Goal: Book appointment/travel/reservation

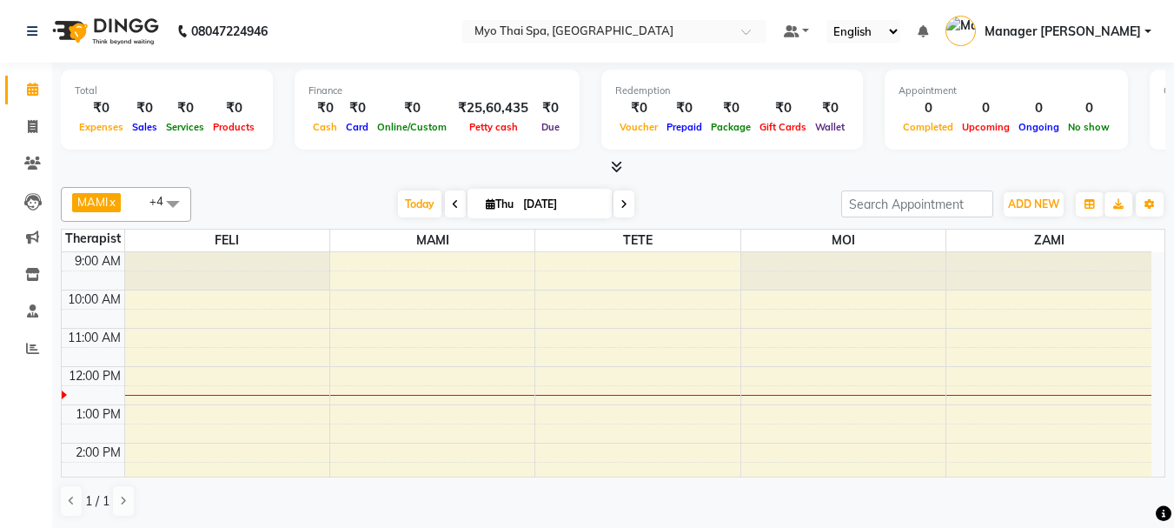
click at [174, 203] on span at bounding box center [173, 203] width 35 height 33
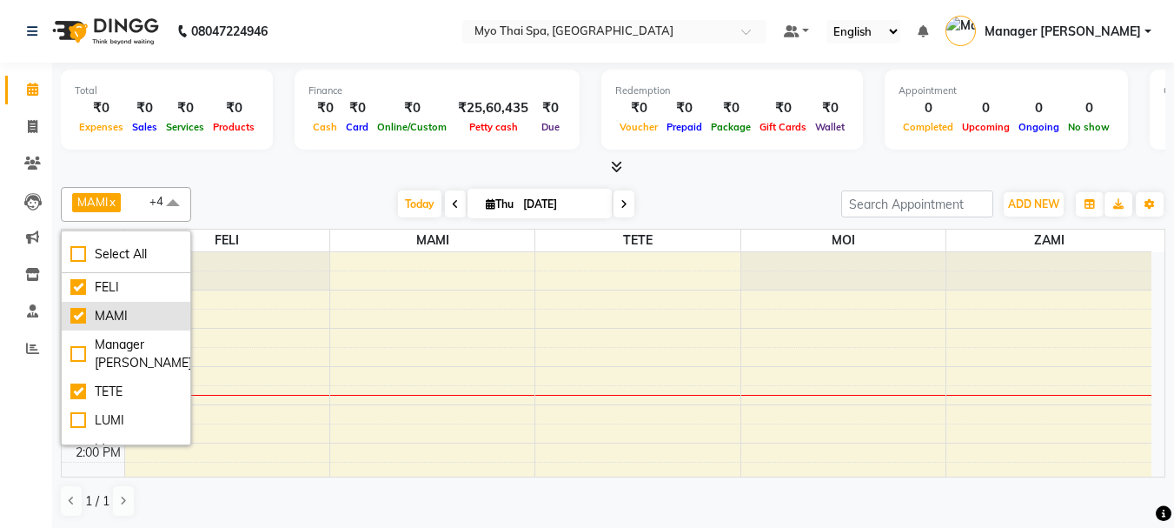
click at [75, 316] on div "MAMI" at bounding box center [125, 316] width 111 height 18
checkbox input "false"
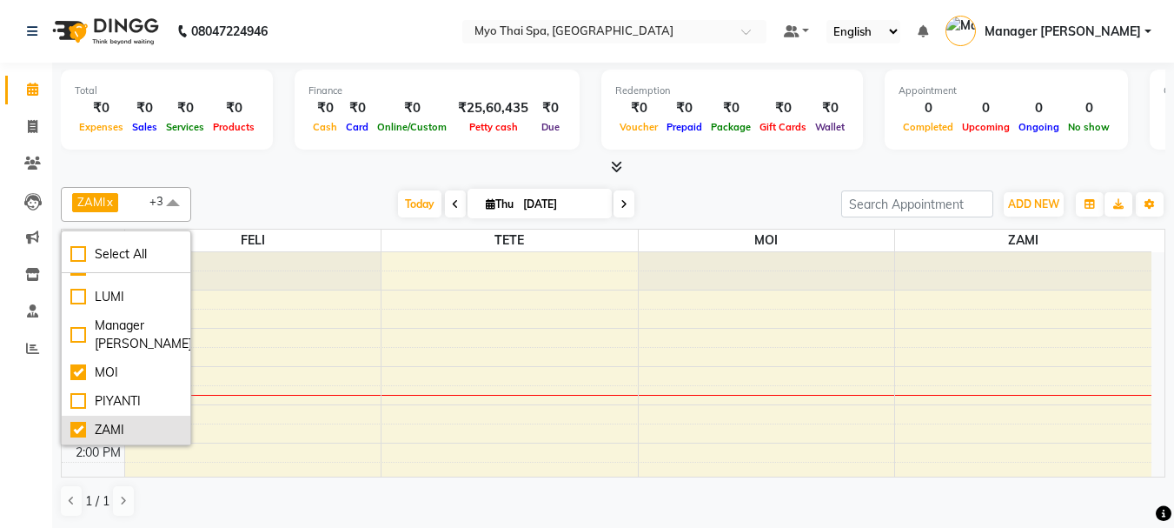
scroll to position [1, 0]
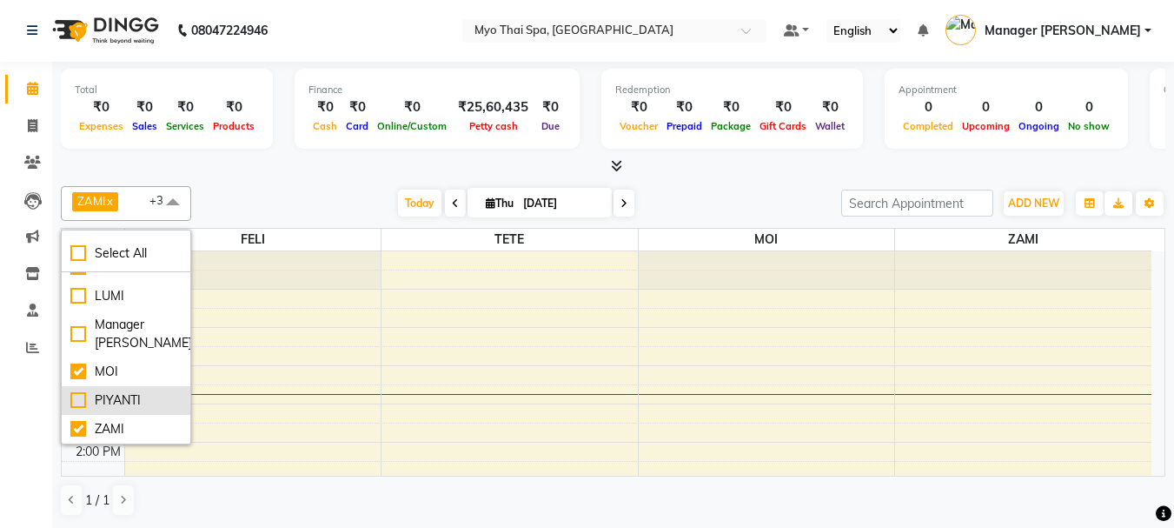
click at [79, 401] on div "PIYANTI" at bounding box center [125, 400] width 111 height 18
checkbox input "true"
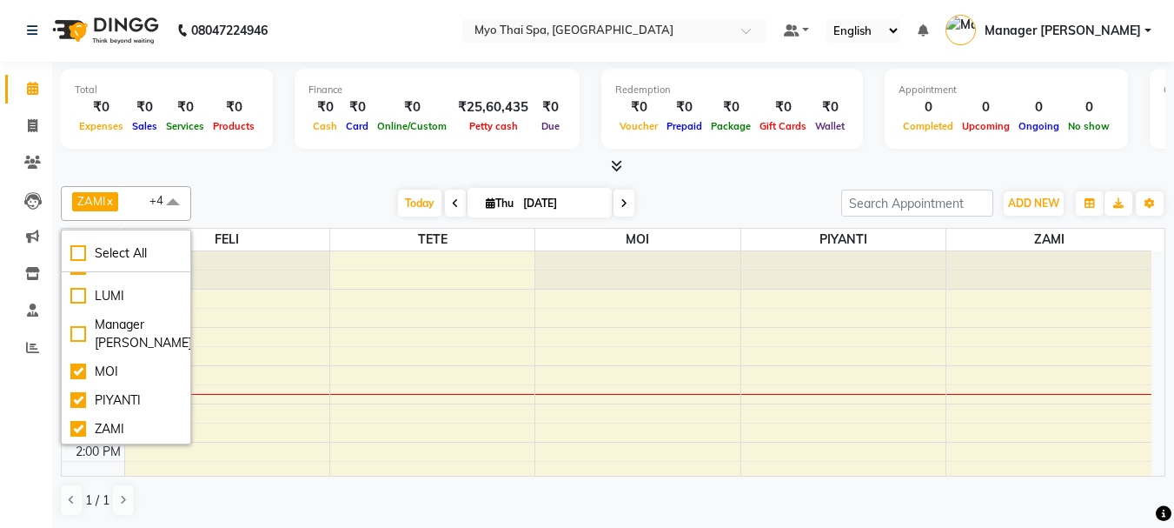
scroll to position [0, 0]
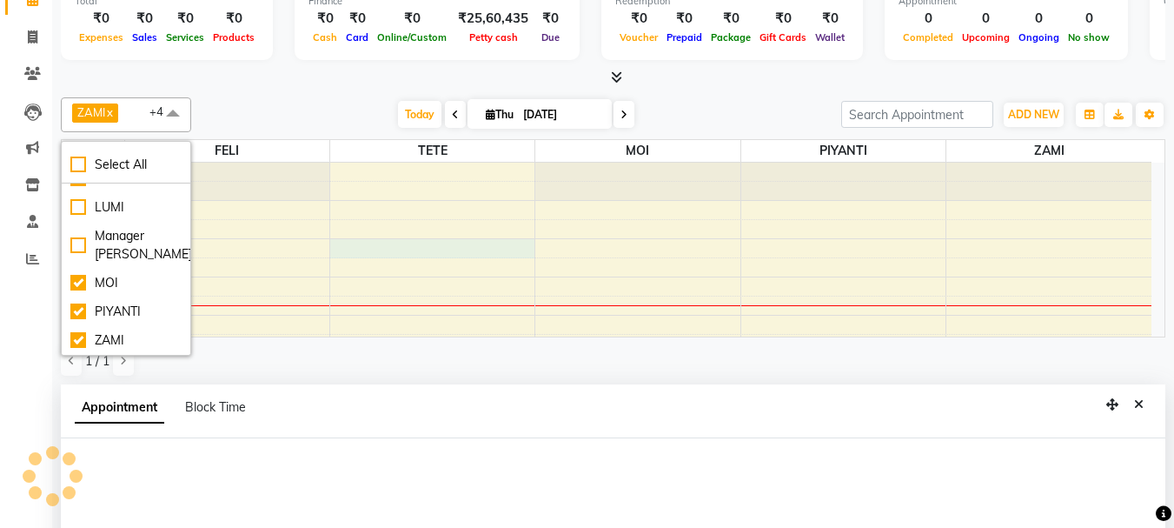
select select "31939"
select select "tentative"
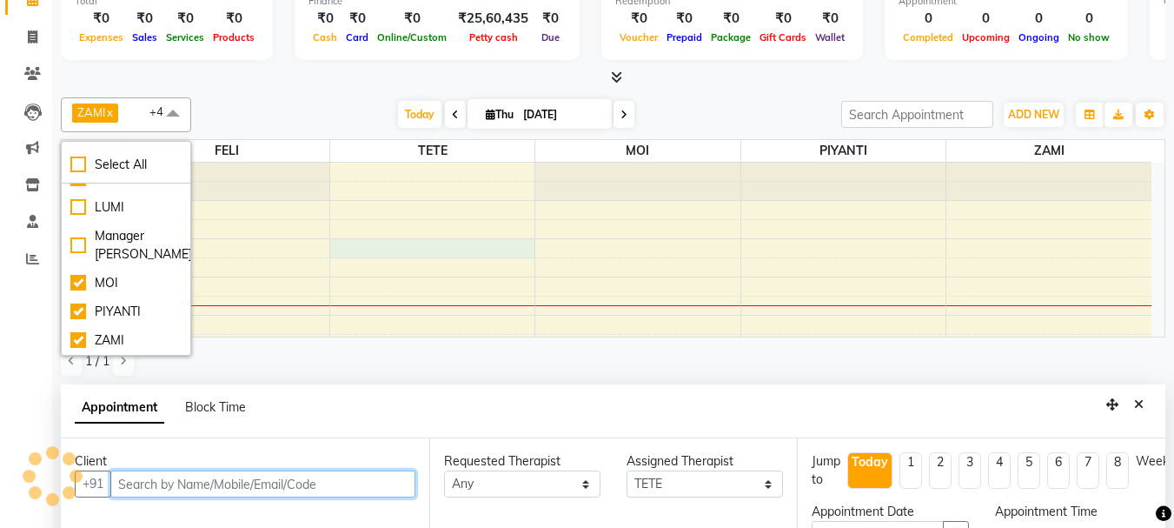
select select "660"
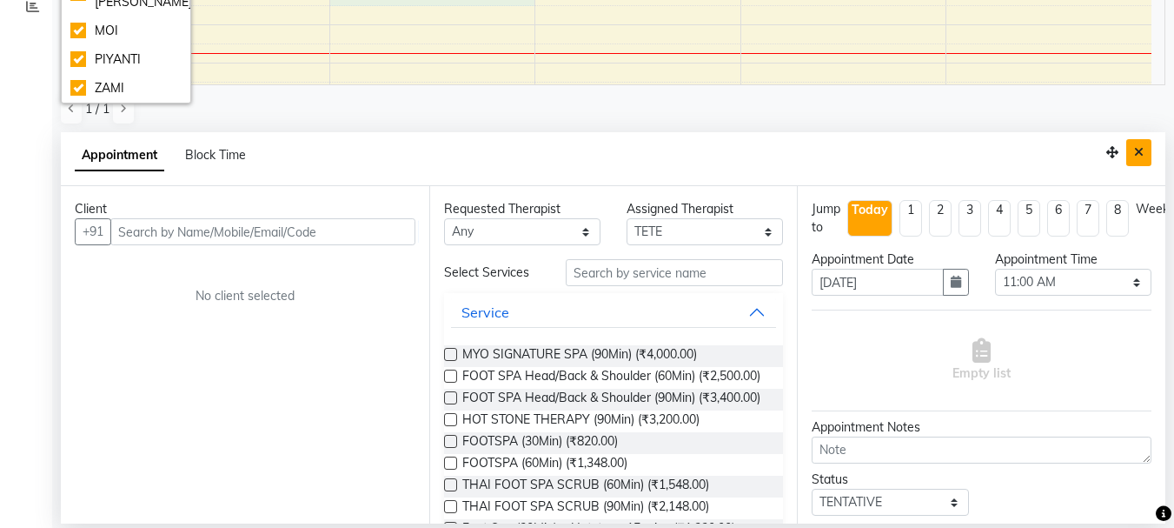
click at [1136, 148] on icon "Close" at bounding box center [1139, 152] width 10 height 12
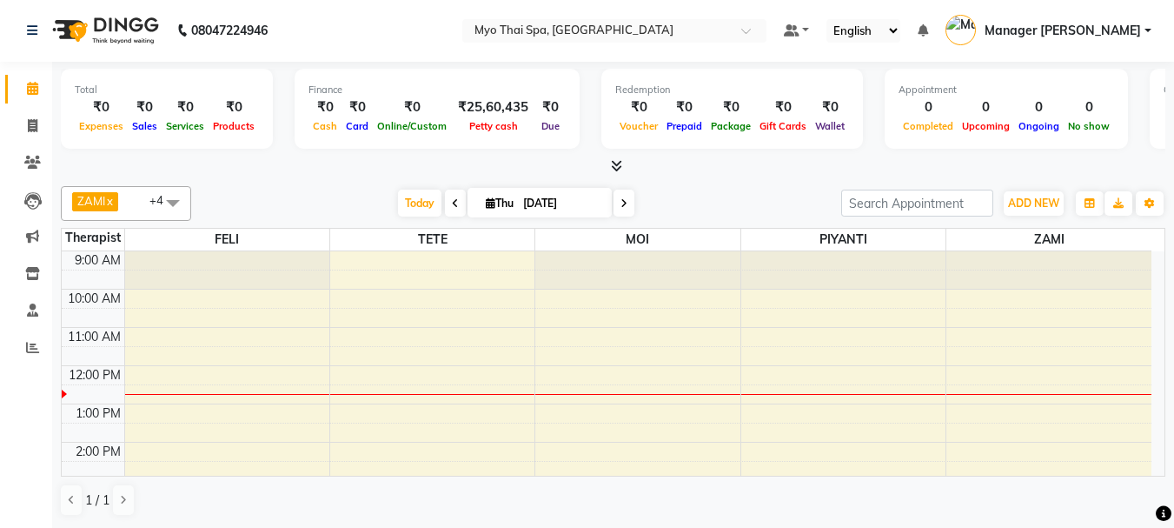
select select "31939"
select select "tentative"
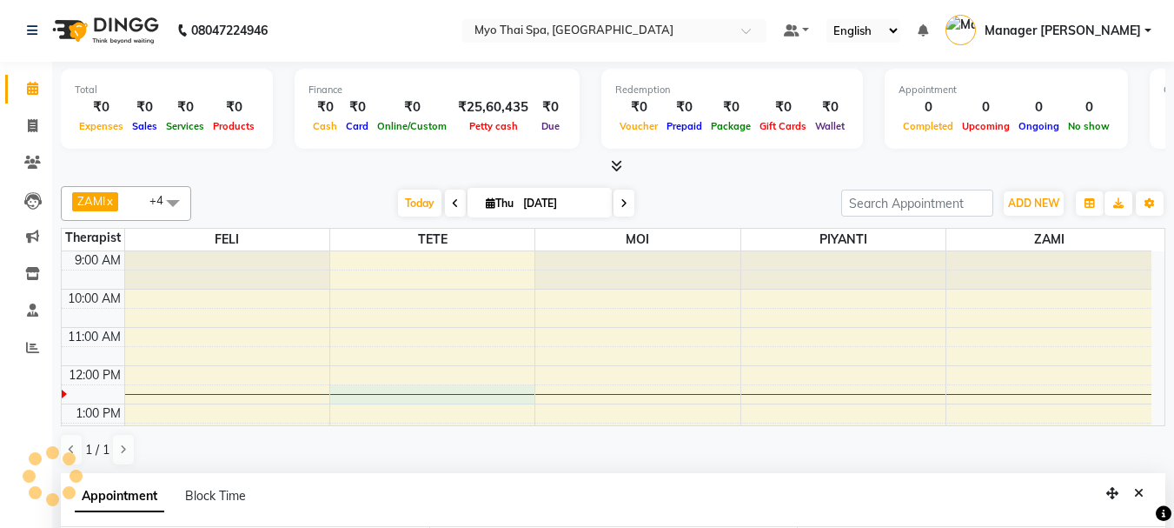
select select "750"
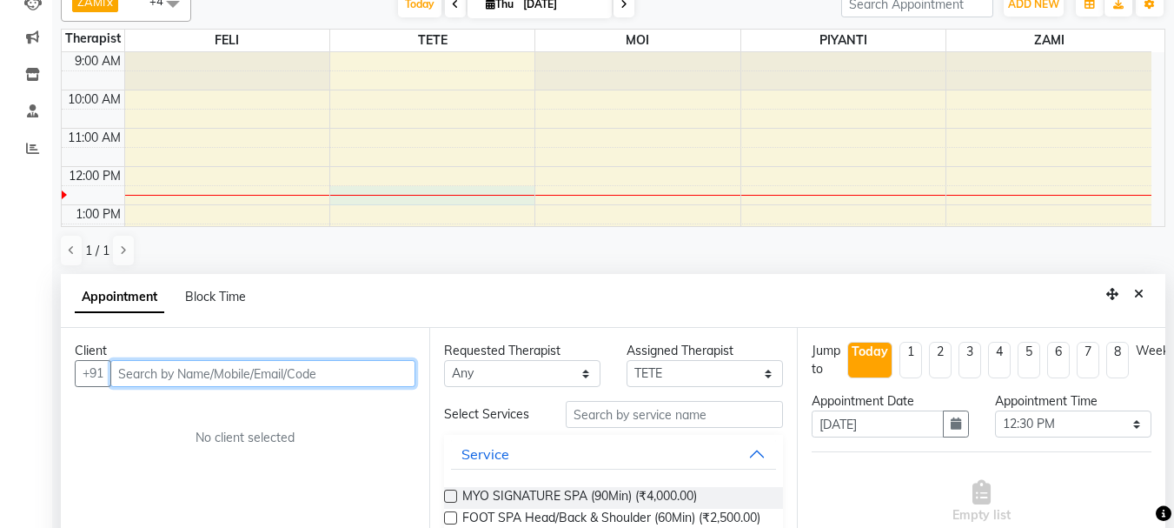
scroll to position [309, 0]
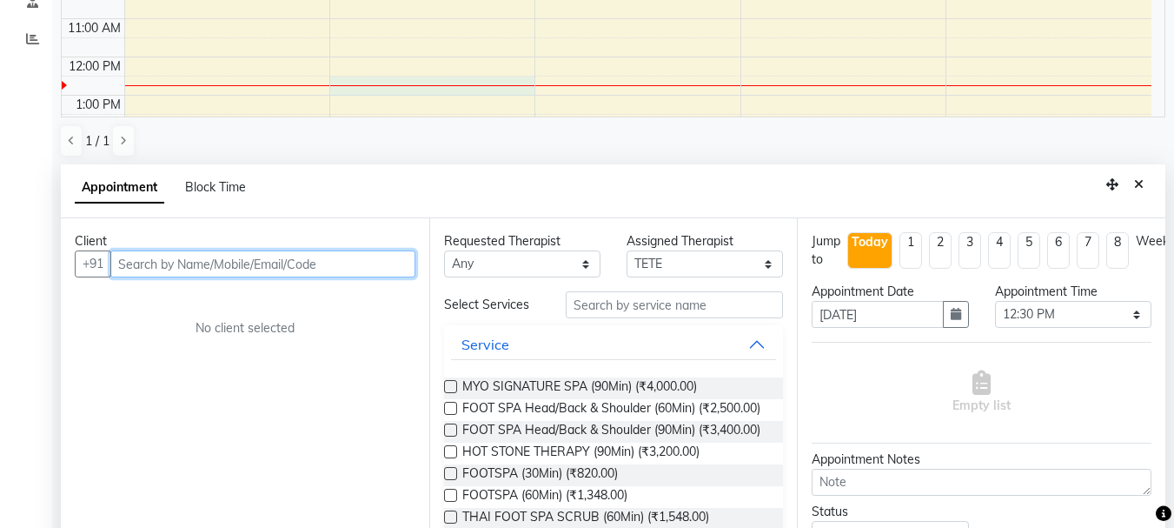
click at [229, 263] on input "text" at bounding box center [262, 263] width 305 height 27
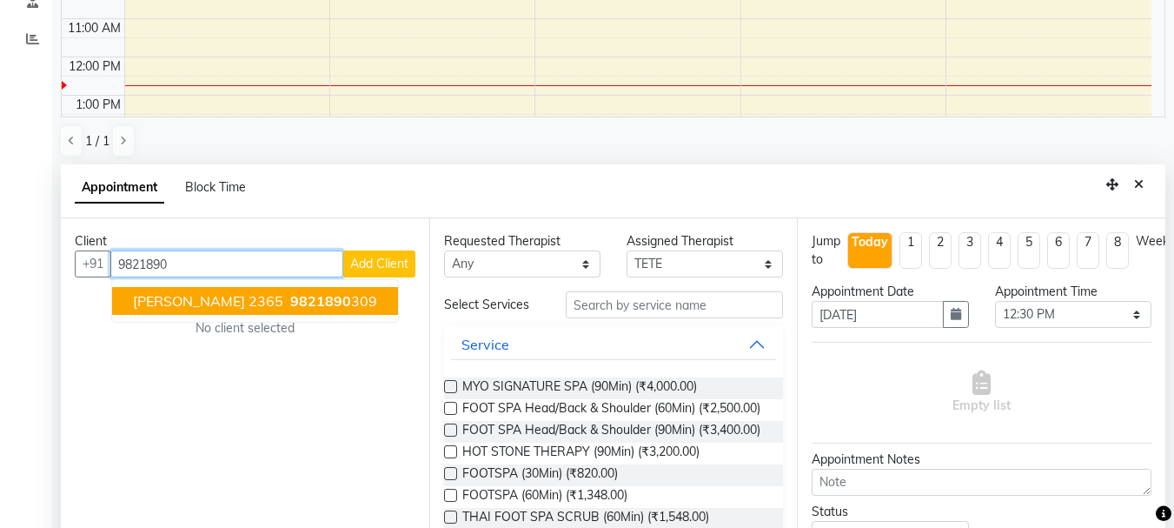
click at [296, 308] on ngb-highlight "9821890 309" at bounding box center [332, 300] width 90 height 17
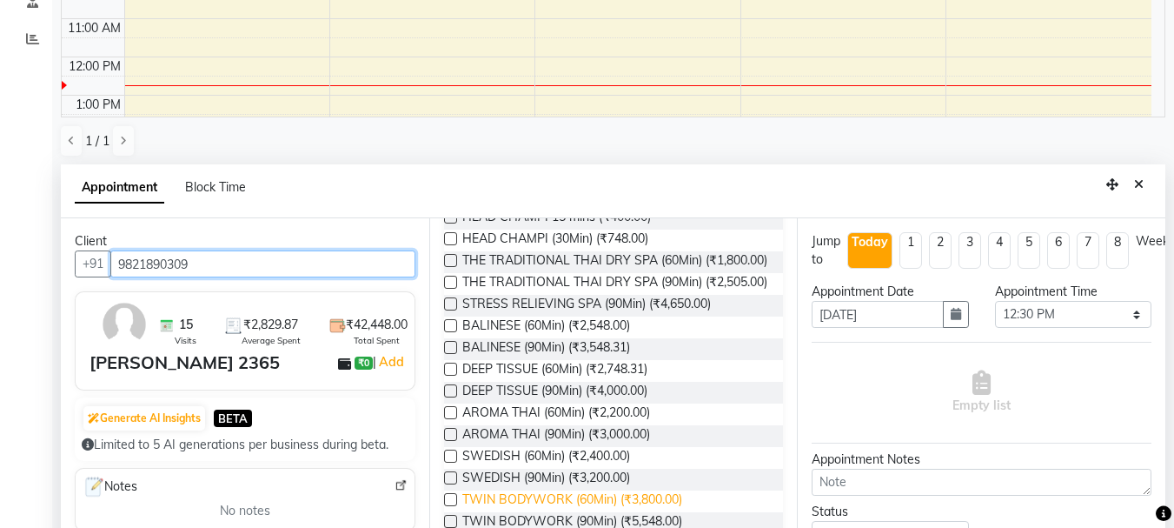
scroll to position [348, 0]
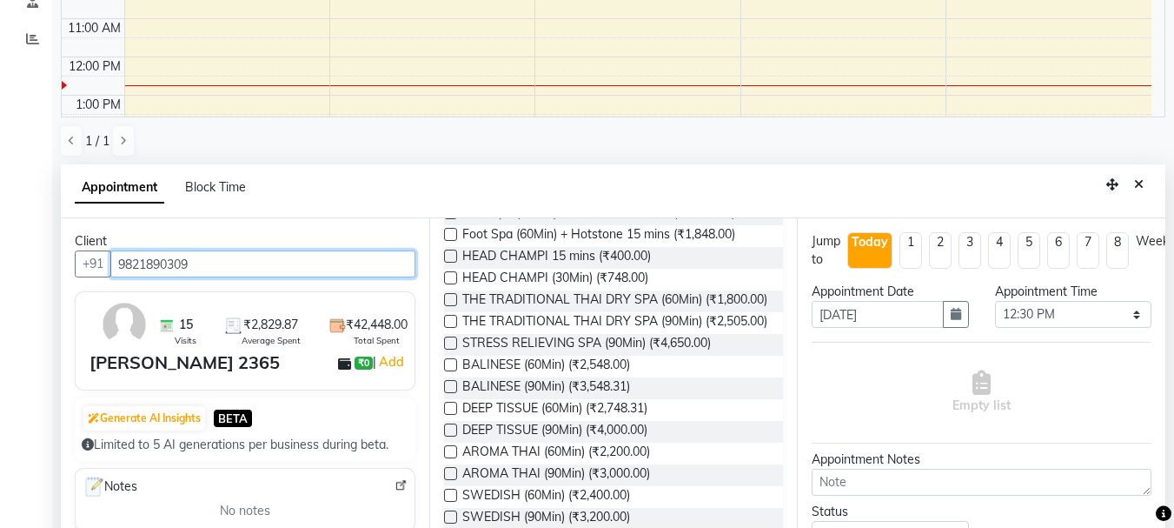
type input "9821890309"
click at [448, 328] on label at bounding box center [450, 321] width 13 height 13
click at [448, 329] on input "checkbox" at bounding box center [449, 322] width 11 height 11
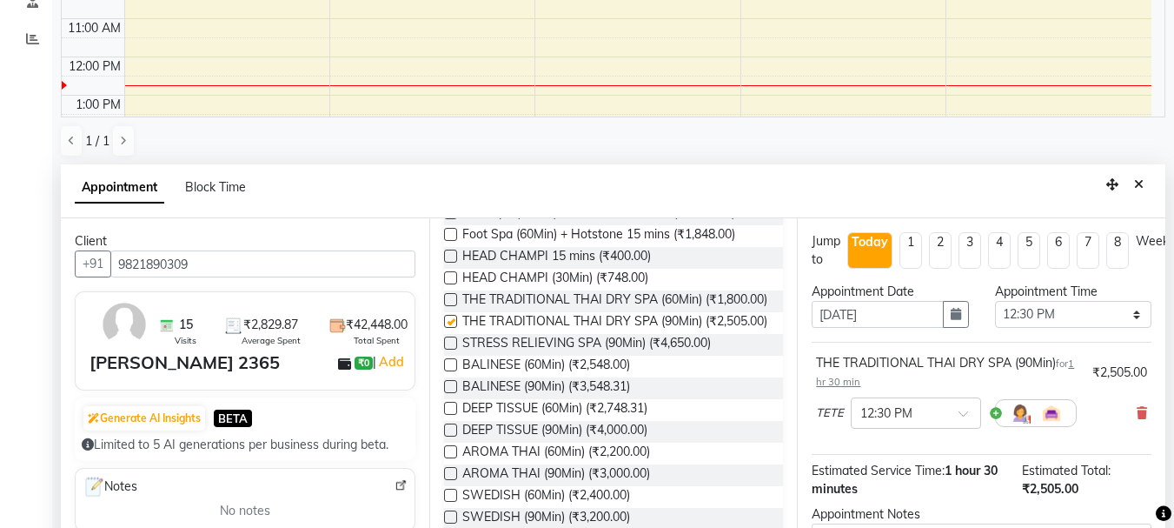
checkbox input "false"
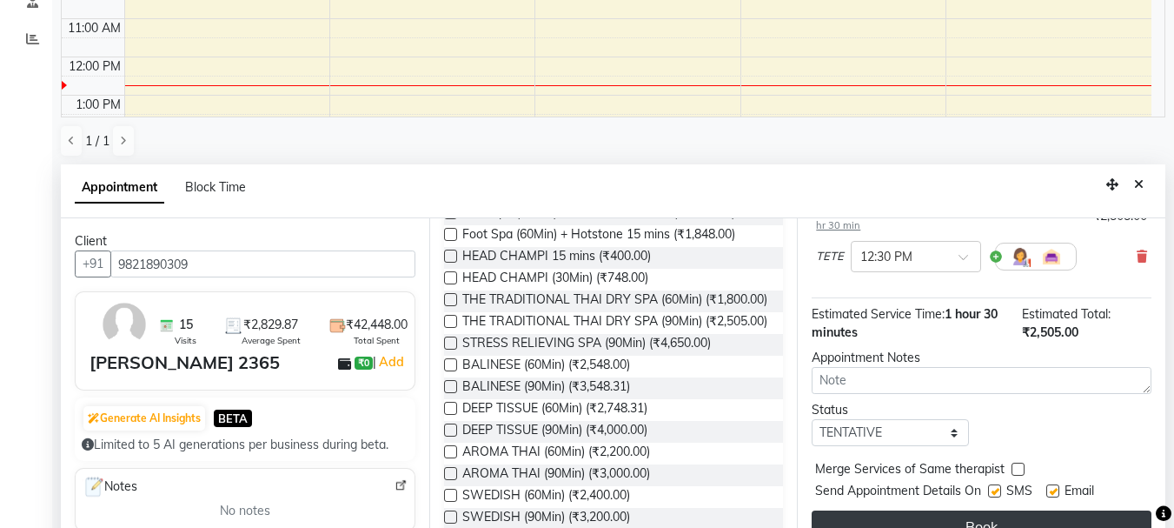
scroll to position [169, 0]
click at [949, 510] on button "Book" at bounding box center [982, 525] width 340 height 31
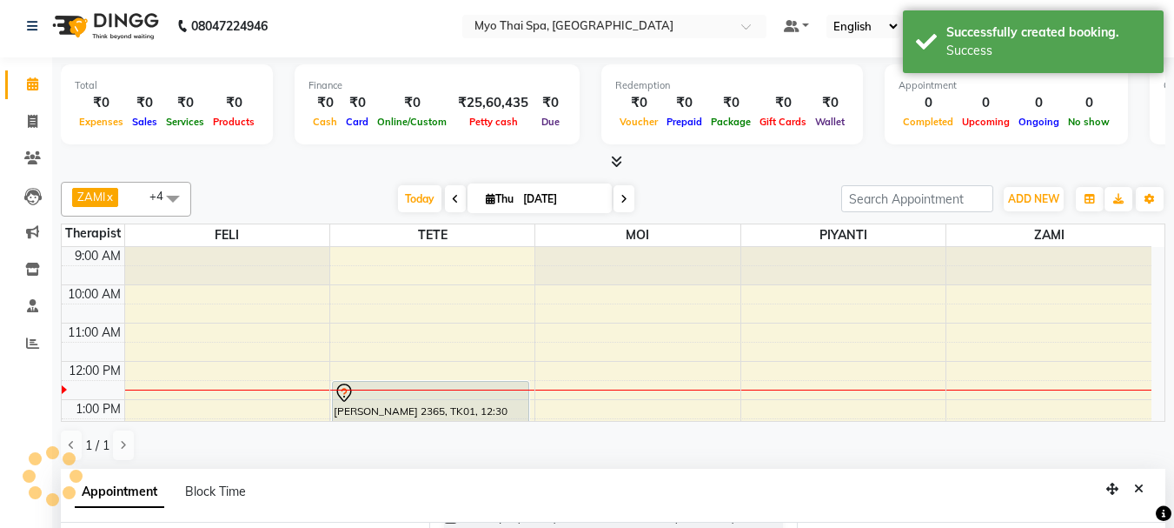
scroll to position [0, 0]
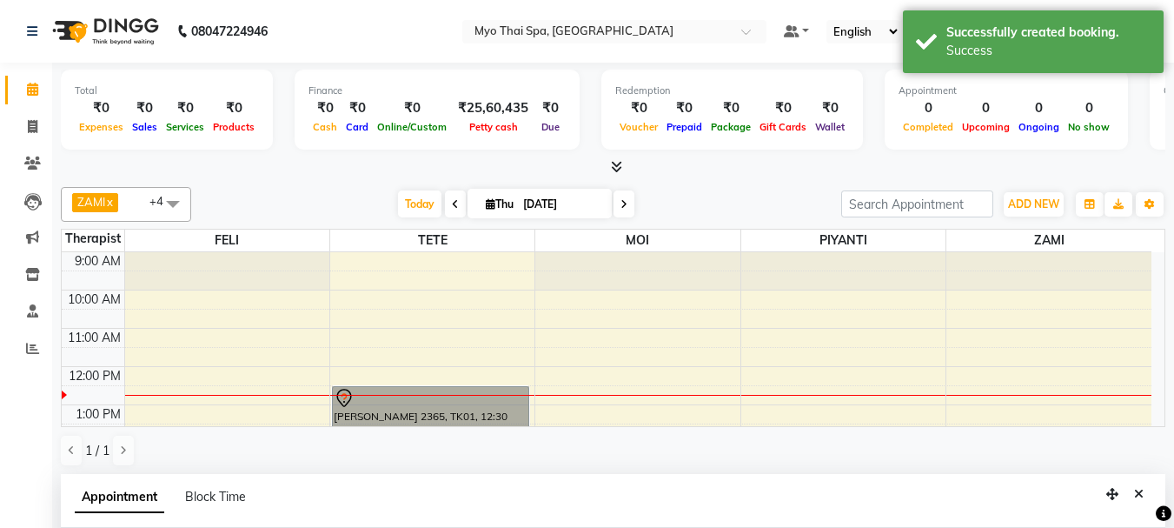
drag, startPoint x: 462, startPoint y: 395, endPoint x: 444, endPoint y: 402, distance: 19.9
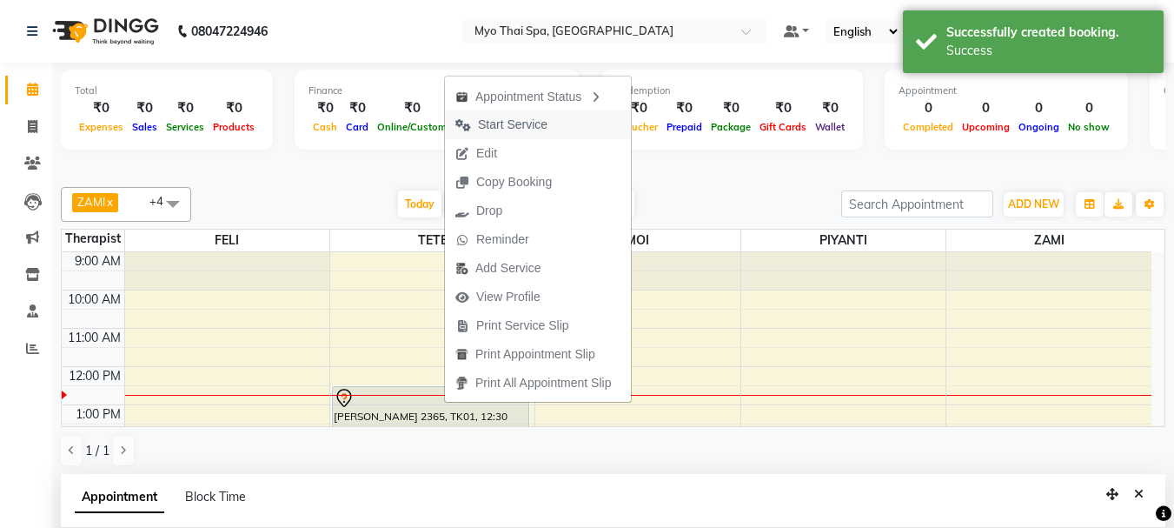
click at [511, 128] on span "Start Service" at bounding box center [513, 125] width 70 height 18
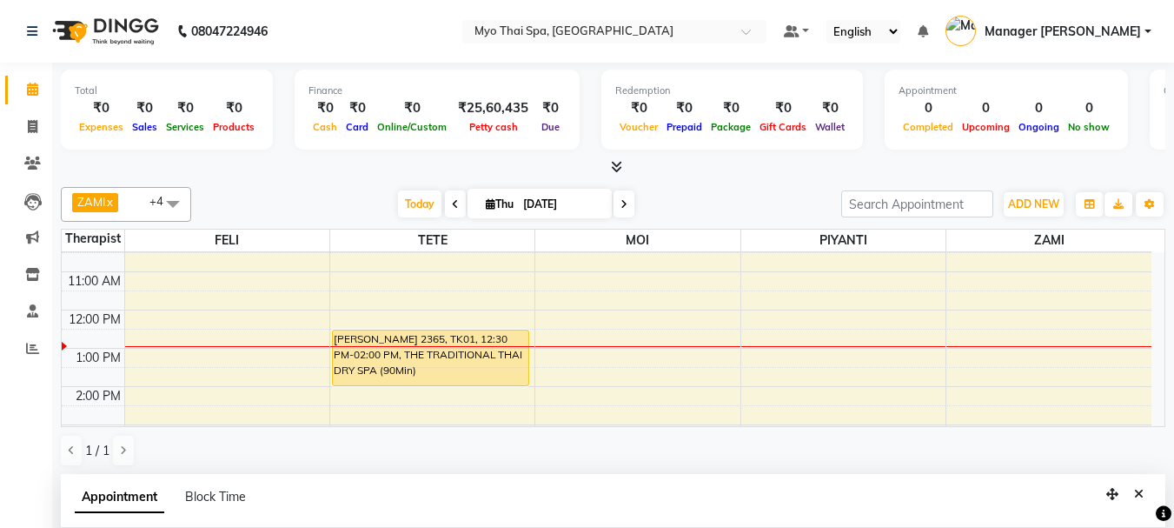
scroll to position [174, 0]
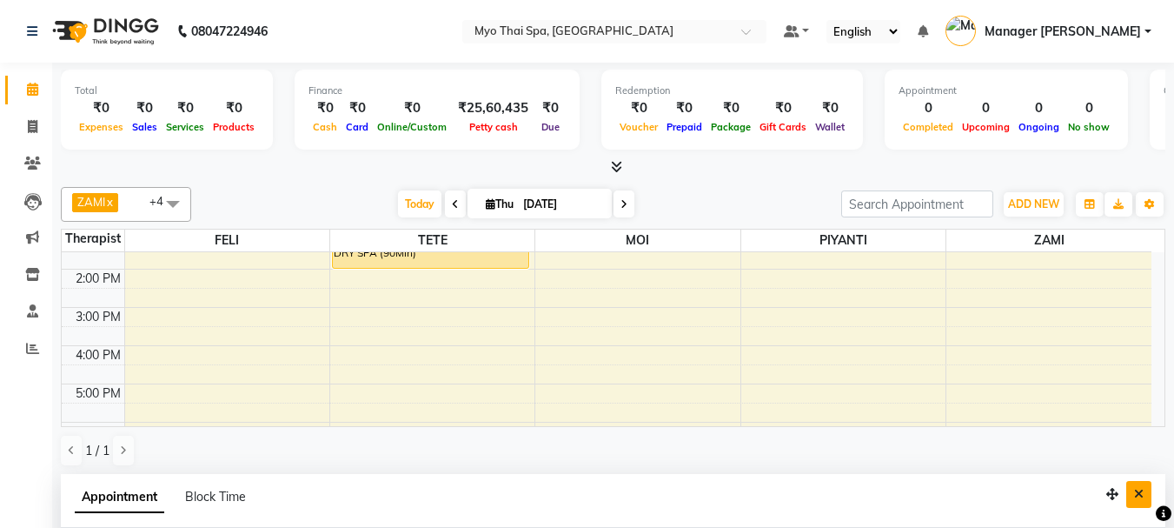
click at [1139, 493] on icon "Close" at bounding box center [1139, 494] width 10 height 12
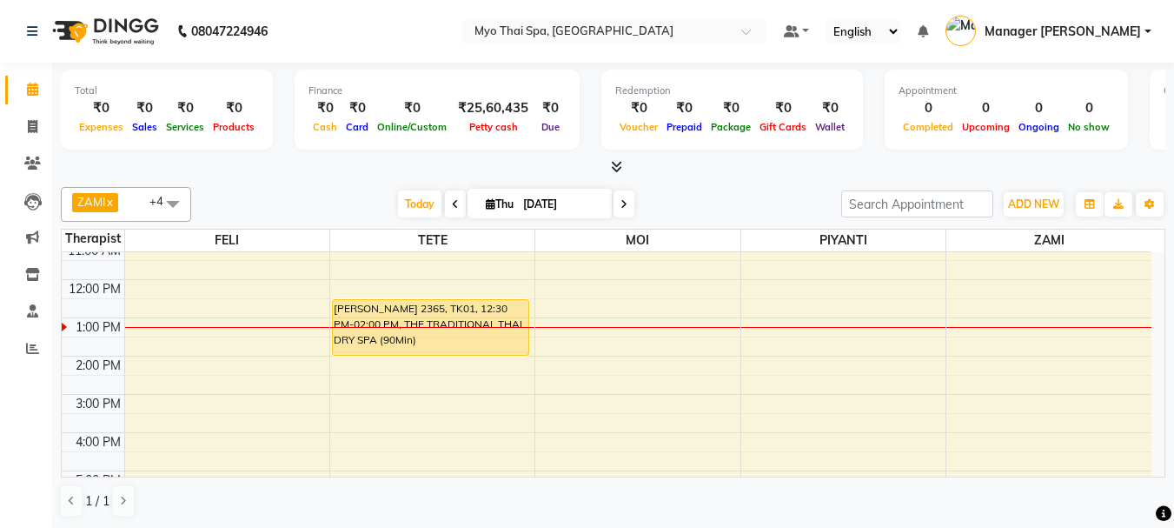
scroll to position [310, 0]
